Goal: Find specific page/section: Find specific page/section

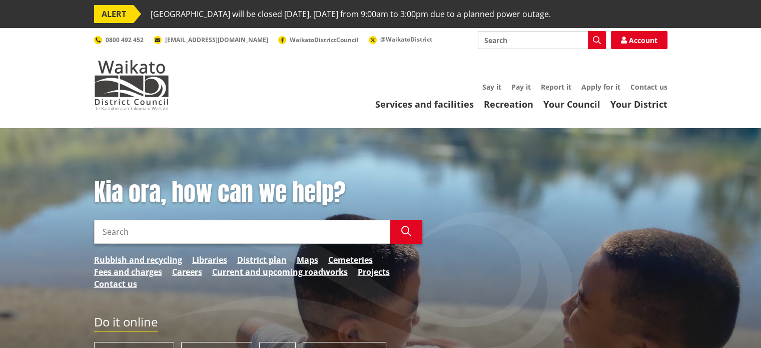
click at [235, 233] on input "Search" at bounding box center [242, 232] width 296 height 24
paste input "[STREET_ADDRESS]"
type input "[STREET_ADDRESS]"
click at [403, 230] on icon "button" at bounding box center [406, 231] width 10 height 10
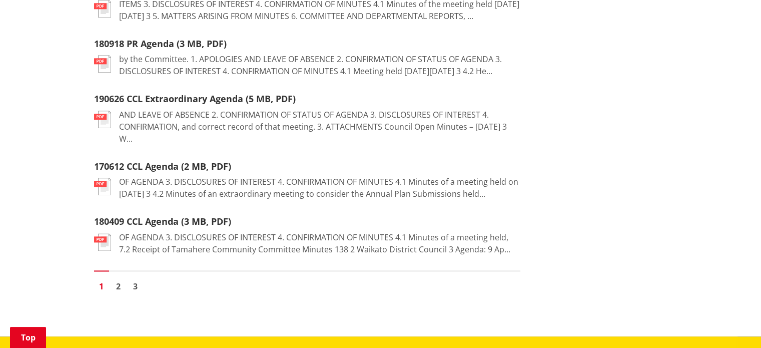
scroll to position [1351, 0]
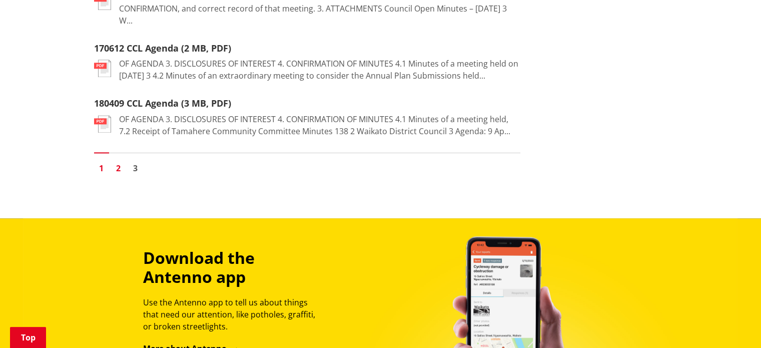
click at [117, 176] on link "2" at bounding box center [118, 168] width 15 height 15
